Goal: Task Accomplishment & Management: Use online tool/utility

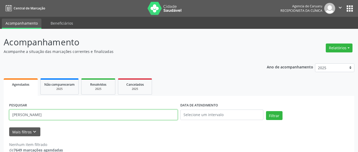
click at [84, 110] on input "[PERSON_NAME]" at bounding box center [93, 115] width 169 height 10
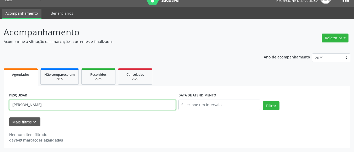
scroll to position [10, 0]
type input "A"
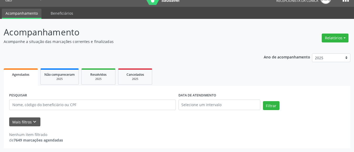
click at [28, 117] on form "PESQUISAR DATA DE ATENDIMENTO Filtrar UNIDADE EXECUTANTE Selecione uma unidade …" at bounding box center [176, 109] width 335 height 35
click at [28, 125] on button "Mais filtros keyboard_arrow_down" at bounding box center [24, 122] width 31 height 9
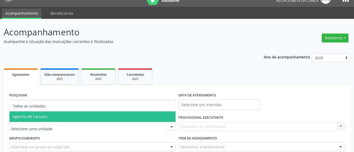
click at [47, 118] on span "Agencia de Caruaru" at bounding box center [92, 116] width 166 height 10
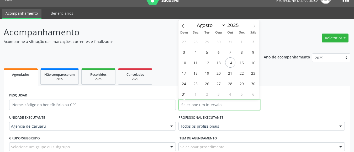
click at [194, 105] on input "text" at bounding box center [219, 105] width 82 height 10
click at [231, 64] on span "14" at bounding box center [230, 62] width 10 height 10
type input "[DATE]"
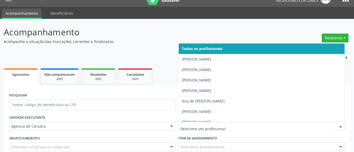
click at [213, 48] on span "Todos os profissionais" at bounding box center [202, 48] width 41 height 5
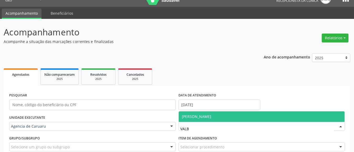
click at [205, 114] on span "[PERSON_NAME]" at bounding box center [196, 116] width 29 height 5
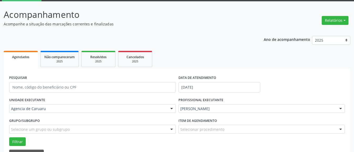
scroll to position [60, 0]
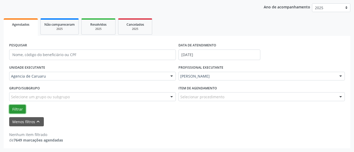
click at [19, 105] on button "Filtrar" at bounding box center [17, 109] width 17 height 9
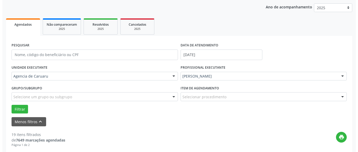
scroll to position [165, 0]
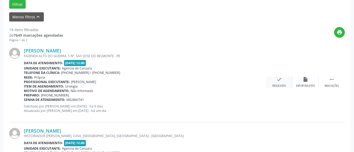
click at [282, 84] on div "check Resolvido" at bounding box center [279, 82] width 26 height 11
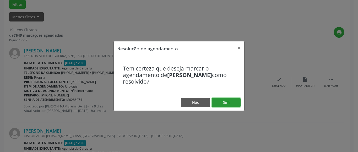
click at [232, 102] on button "Sim" at bounding box center [226, 102] width 29 height 9
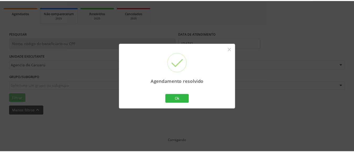
scroll to position [71, 0]
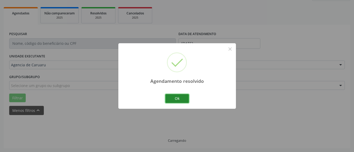
click at [182, 96] on button "Ok" at bounding box center [177, 98] width 24 height 9
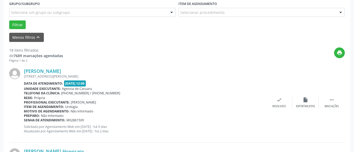
scroll to position [176, 0]
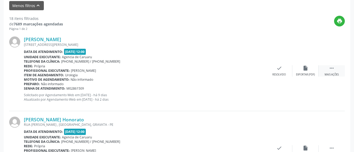
click at [329, 73] on div "Mais ações" at bounding box center [331, 75] width 14 height 4
click at [307, 69] on icon "alarm_off" at bounding box center [305, 68] width 6 height 6
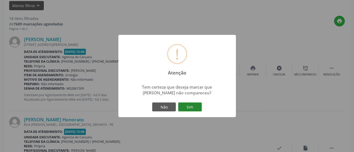
click at [195, 104] on button "Sim" at bounding box center [190, 107] width 24 height 9
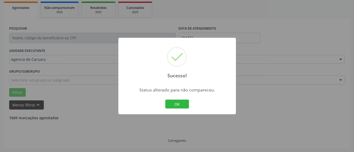
scroll to position [77, 0]
click at [181, 103] on button "OK" at bounding box center [177, 104] width 24 height 9
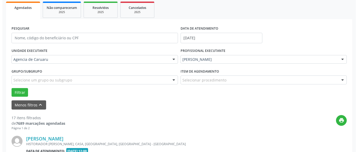
scroll to position [176, 0]
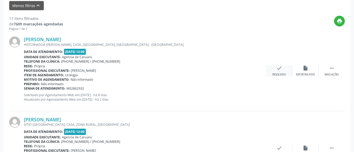
click at [283, 73] on div "Resolvido" at bounding box center [278, 75] width 13 height 4
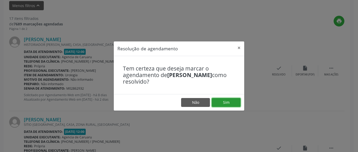
click at [223, 99] on button "Sim" at bounding box center [226, 102] width 29 height 9
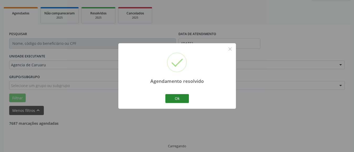
scroll to position [77, 0]
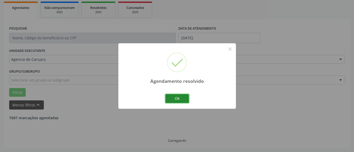
click at [179, 96] on button "Ok" at bounding box center [177, 98] width 24 height 9
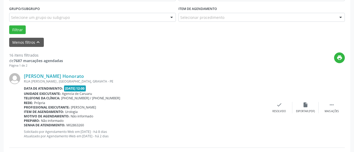
scroll to position [182, 0]
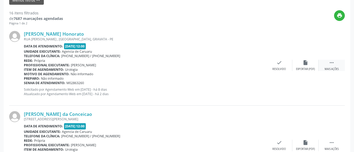
click at [335, 63] on div " Mais ações" at bounding box center [331, 65] width 26 height 11
click at [309, 66] on div "alarm_off Não compareceu" at bounding box center [305, 65] width 26 height 11
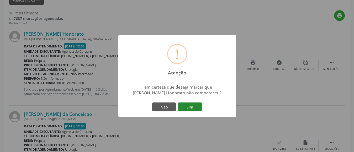
click at [193, 109] on button "Sim" at bounding box center [190, 107] width 24 height 9
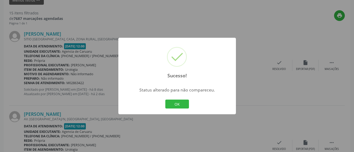
drag, startPoint x: 175, startPoint y: 103, endPoint x: 136, endPoint y: 89, distance: 41.4
click at [175, 103] on button "OK" at bounding box center [177, 104] width 24 height 9
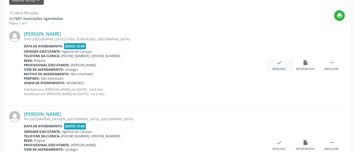
click at [273, 68] on div "Resolvido" at bounding box center [278, 69] width 13 height 4
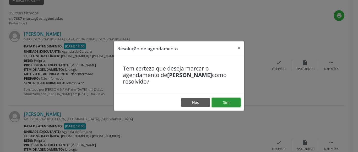
click at [227, 102] on button "Sim" at bounding box center [226, 102] width 29 height 9
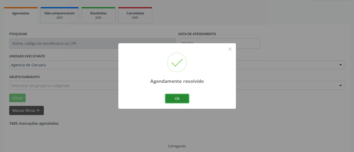
click at [175, 97] on button "Ok" at bounding box center [177, 98] width 24 height 9
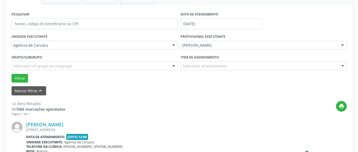
scroll to position [156, 0]
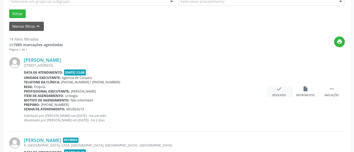
click at [280, 95] on div "Resolvido" at bounding box center [278, 96] width 13 height 4
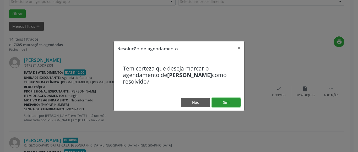
click at [224, 105] on button "Sim" at bounding box center [226, 102] width 29 height 9
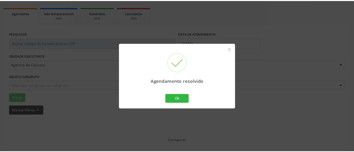
scroll to position [71, 0]
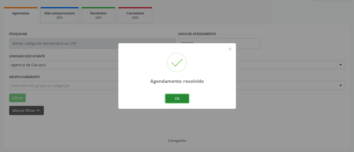
click at [181, 100] on button "Ok" at bounding box center [177, 98] width 24 height 9
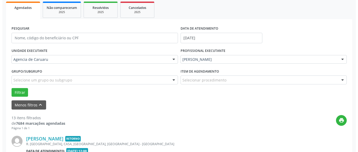
scroll to position [156, 0]
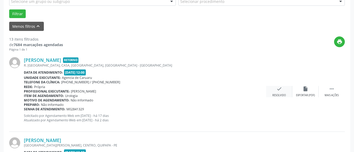
click at [279, 93] on div "check Resolvido" at bounding box center [279, 91] width 26 height 11
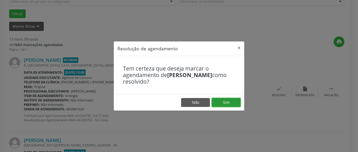
click at [230, 102] on button "Sim" at bounding box center [226, 102] width 29 height 9
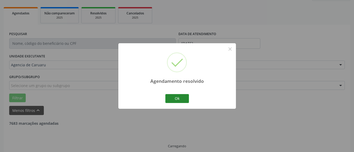
scroll to position [77, 0]
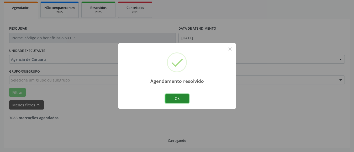
click at [179, 99] on button "Ok" at bounding box center [177, 98] width 24 height 9
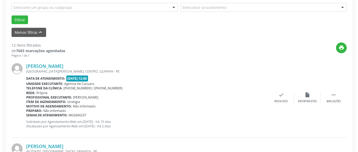
scroll to position [156, 0]
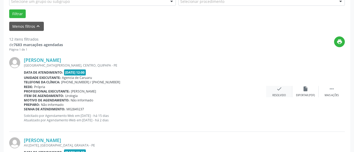
click at [284, 87] on div "check Resolvido" at bounding box center [279, 91] width 26 height 11
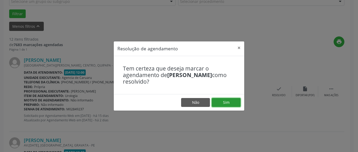
click at [229, 103] on button "Sim" at bounding box center [226, 102] width 29 height 9
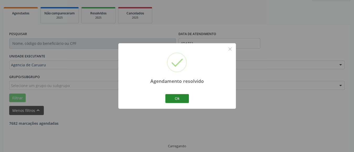
scroll to position [77, 0]
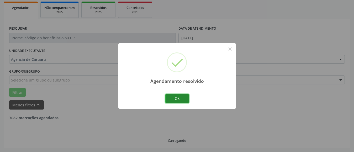
click at [179, 99] on button "Ok" at bounding box center [177, 98] width 24 height 9
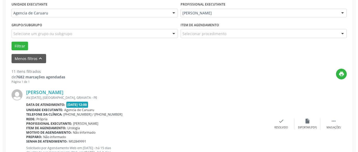
scroll to position [129, 0]
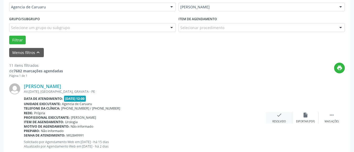
click at [281, 118] on div "check Resolvido" at bounding box center [279, 117] width 26 height 11
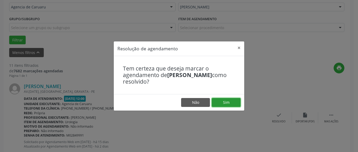
click at [231, 104] on button "Sim" at bounding box center [226, 102] width 29 height 9
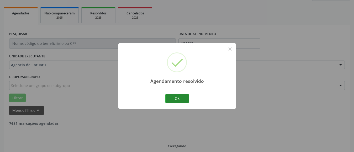
scroll to position [77, 0]
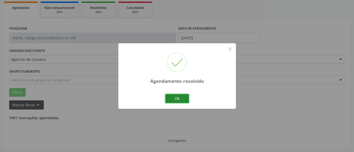
click at [175, 96] on button "Ok" at bounding box center [177, 98] width 24 height 9
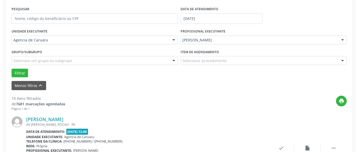
scroll to position [156, 0]
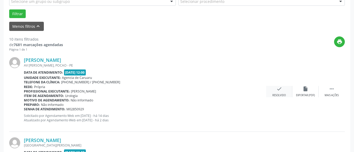
click at [278, 94] on div "Resolvido" at bounding box center [278, 96] width 13 height 4
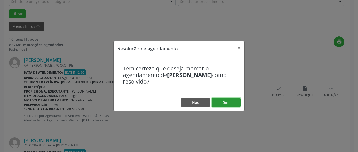
click at [223, 101] on button "Sim" at bounding box center [226, 102] width 29 height 9
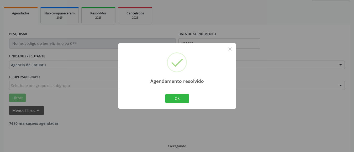
scroll to position [77, 0]
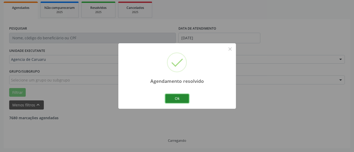
click at [184, 103] on button "Ok" at bounding box center [177, 98] width 24 height 9
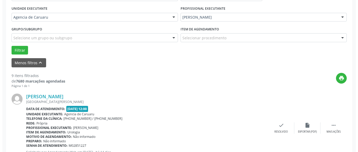
scroll to position [129, 0]
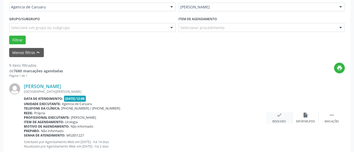
click at [280, 115] on icon "check" at bounding box center [279, 115] width 6 height 6
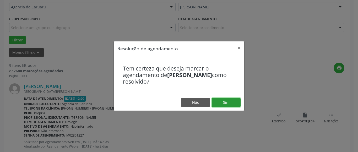
click at [230, 104] on button "Sim" at bounding box center [226, 102] width 29 height 9
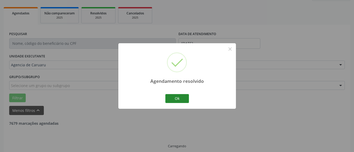
scroll to position [77, 0]
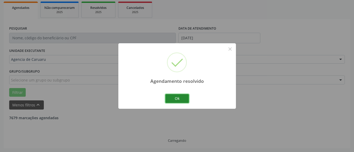
click at [175, 101] on button "Ok" at bounding box center [177, 98] width 24 height 9
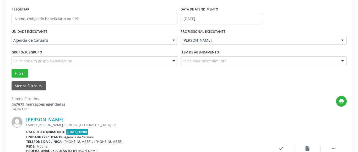
scroll to position [129, 0]
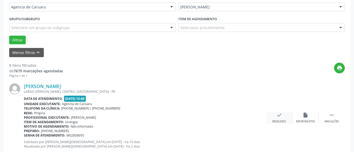
click at [281, 118] on div "check Resolvido" at bounding box center [279, 117] width 26 height 11
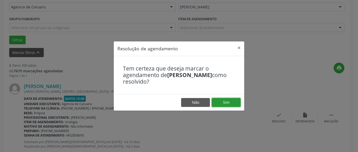
click at [231, 102] on button "Sim" at bounding box center [226, 102] width 29 height 9
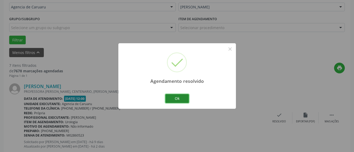
click at [182, 96] on button "Ok" at bounding box center [177, 98] width 24 height 9
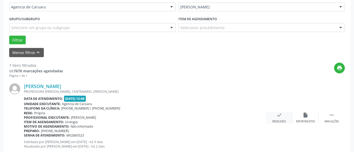
click at [282, 119] on div "check Resolvido" at bounding box center [279, 117] width 26 height 11
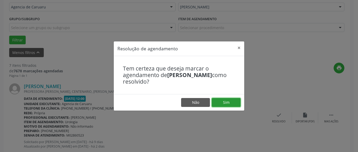
click at [232, 104] on button "Sim" at bounding box center [226, 102] width 29 height 9
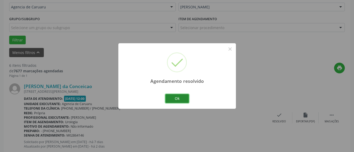
click at [172, 99] on button "Ok" at bounding box center [177, 98] width 24 height 9
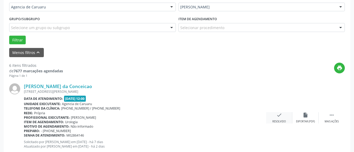
click at [279, 117] on icon "check" at bounding box center [279, 115] width 6 height 6
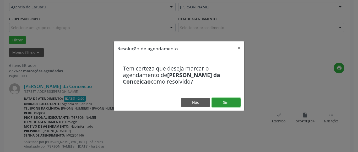
click at [228, 101] on button "Sim" at bounding box center [226, 102] width 29 height 9
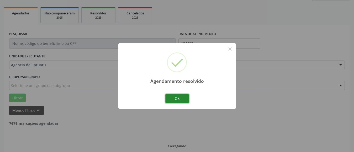
scroll to position [77, 0]
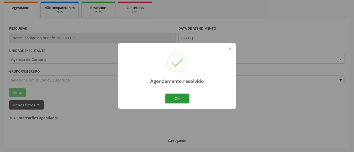
drag, startPoint x: 183, startPoint y: 98, endPoint x: 152, endPoint y: 112, distance: 34.0
click at [183, 99] on button "Ok" at bounding box center [177, 98] width 24 height 9
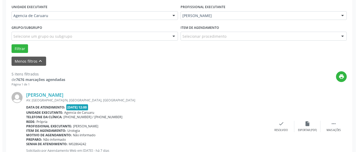
scroll to position [129, 0]
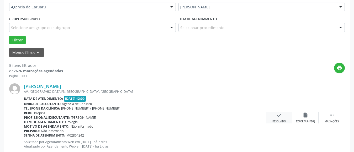
click at [271, 112] on div "check Resolvido" at bounding box center [279, 117] width 26 height 11
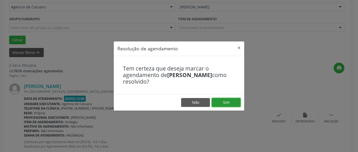
click at [227, 103] on button "Sim" at bounding box center [226, 102] width 29 height 9
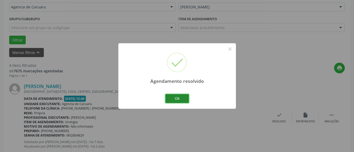
click at [185, 98] on button "Ok" at bounding box center [177, 98] width 24 height 9
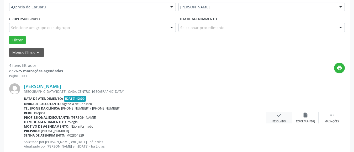
click at [275, 120] on div "Resolvido" at bounding box center [278, 122] width 13 height 4
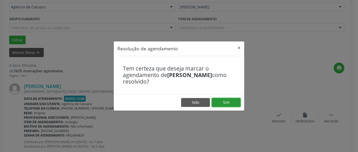
click at [238, 100] on button "Sim" at bounding box center [226, 102] width 29 height 9
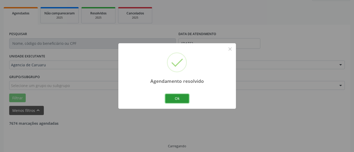
click at [179, 97] on button "Ok" at bounding box center [177, 98] width 24 height 9
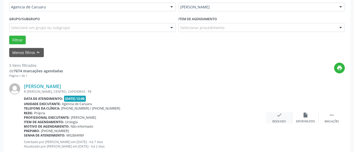
click at [278, 120] on div "Resolvido" at bounding box center [278, 122] width 13 height 4
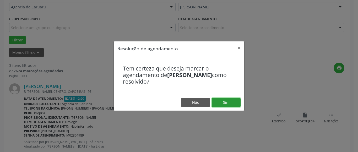
click at [234, 102] on button "Sim" at bounding box center [226, 102] width 29 height 9
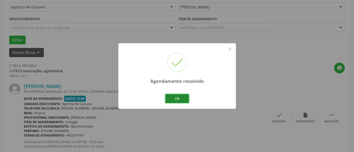
click at [175, 99] on button "Ok" at bounding box center [177, 98] width 24 height 9
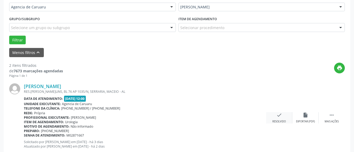
click at [282, 121] on div "Resolvido" at bounding box center [278, 122] width 13 height 4
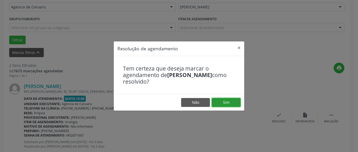
click at [230, 103] on button "Sim" at bounding box center [226, 102] width 29 height 9
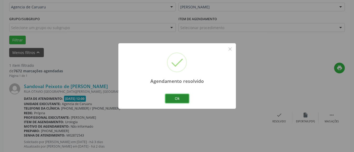
click at [186, 101] on button "Ok" at bounding box center [177, 98] width 24 height 9
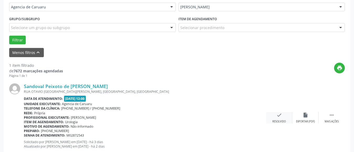
click at [277, 115] on icon "check" at bounding box center [279, 115] width 6 height 6
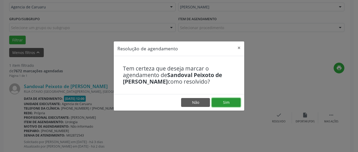
click at [232, 104] on button "Sim" at bounding box center [226, 102] width 29 height 9
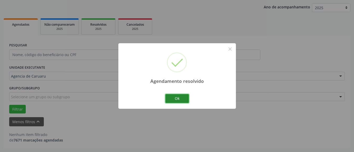
click at [177, 99] on button "Ok" at bounding box center [177, 98] width 24 height 9
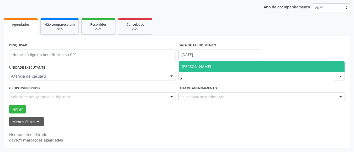
type input "KE"
click at [205, 66] on span "[PERSON_NAME]" at bounding box center [196, 66] width 29 height 5
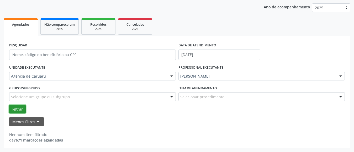
click at [20, 108] on button "Filtrar" at bounding box center [17, 109] width 17 height 9
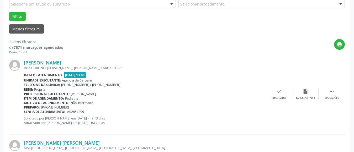
scroll to position [165, 0]
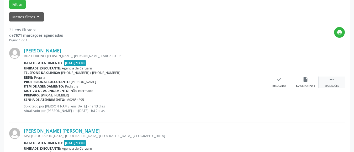
click at [332, 81] on icon "" at bounding box center [332, 80] width 6 height 6
click at [307, 80] on icon "alarm_off" at bounding box center [305, 80] width 6 height 6
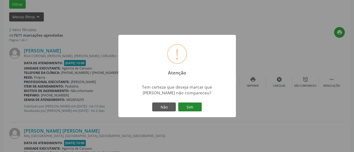
click at [195, 108] on button "Sim" at bounding box center [190, 107] width 24 height 9
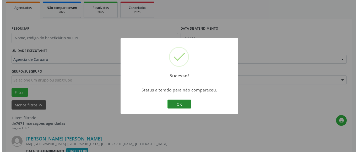
scroll to position [144, 0]
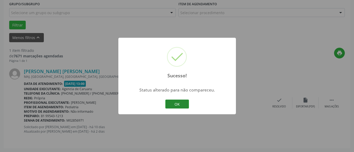
click at [182, 103] on button "OK" at bounding box center [177, 104] width 24 height 9
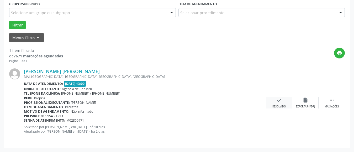
click at [278, 105] on div "Resolvido" at bounding box center [278, 107] width 13 height 4
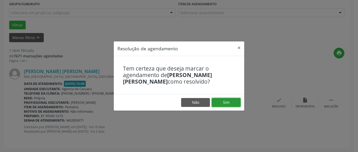
click at [226, 102] on button "Sim" at bounding box center [226, 102] width 29 height 9
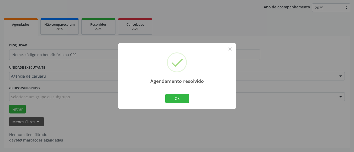
scroll to position [60, 0]
click at [184, 96] on button "Ok" at bounding box center [177, 98] width 24 height 9
